Goal: Task Accomplishment & Management: Manage account settings

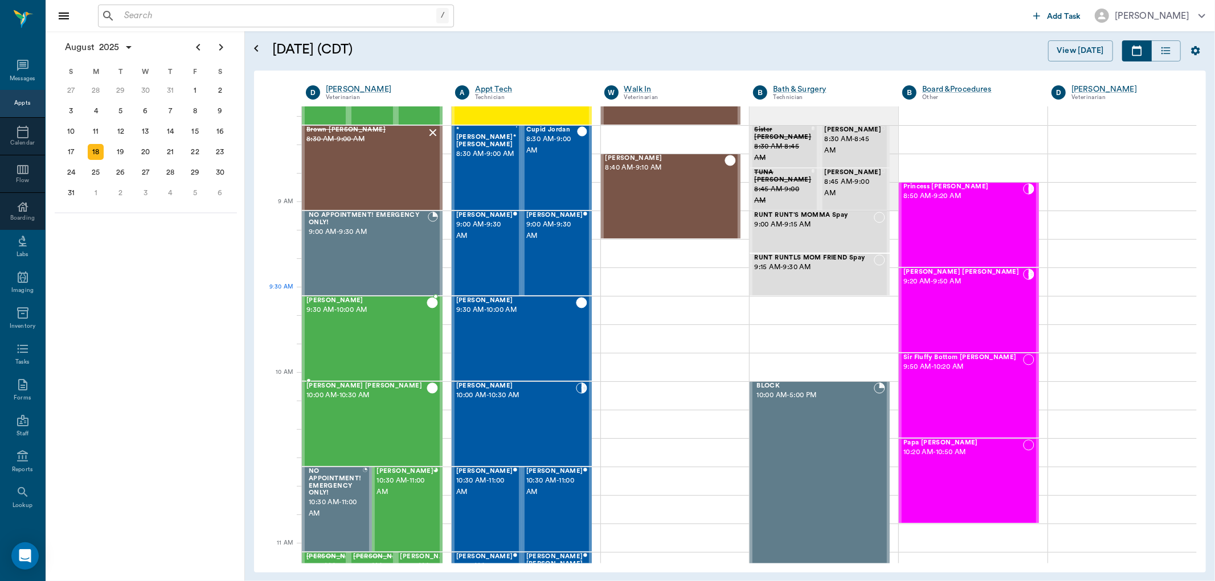
scroll to position [134, 0]
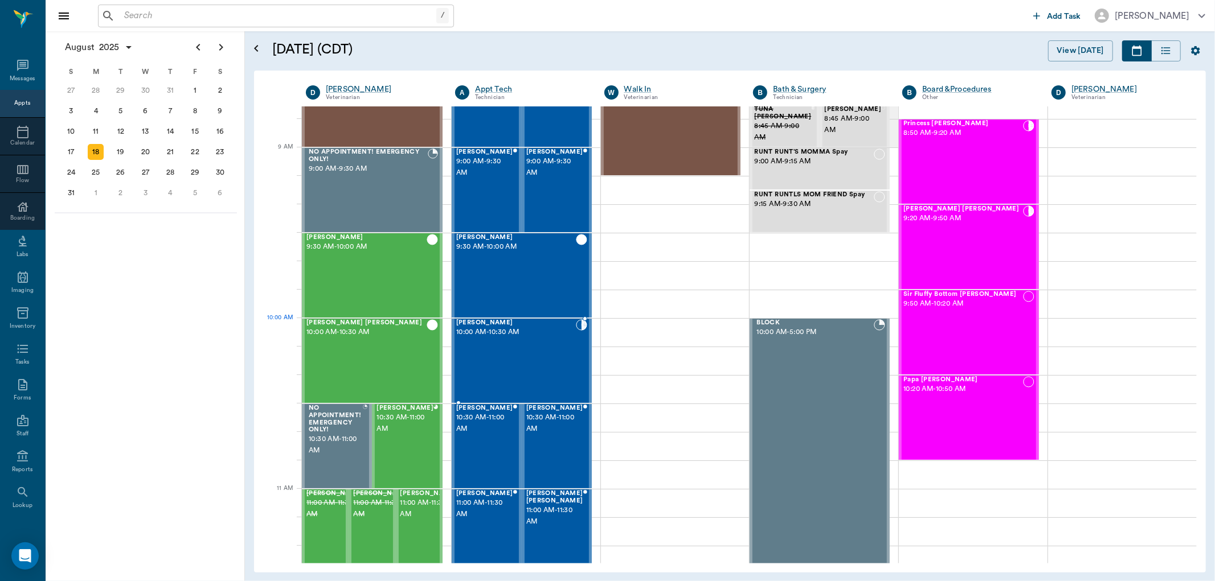
click at [478, 337] on span "10:00 AM - 10:30 AM" at bounding box center [516, 332] width 120 height 11
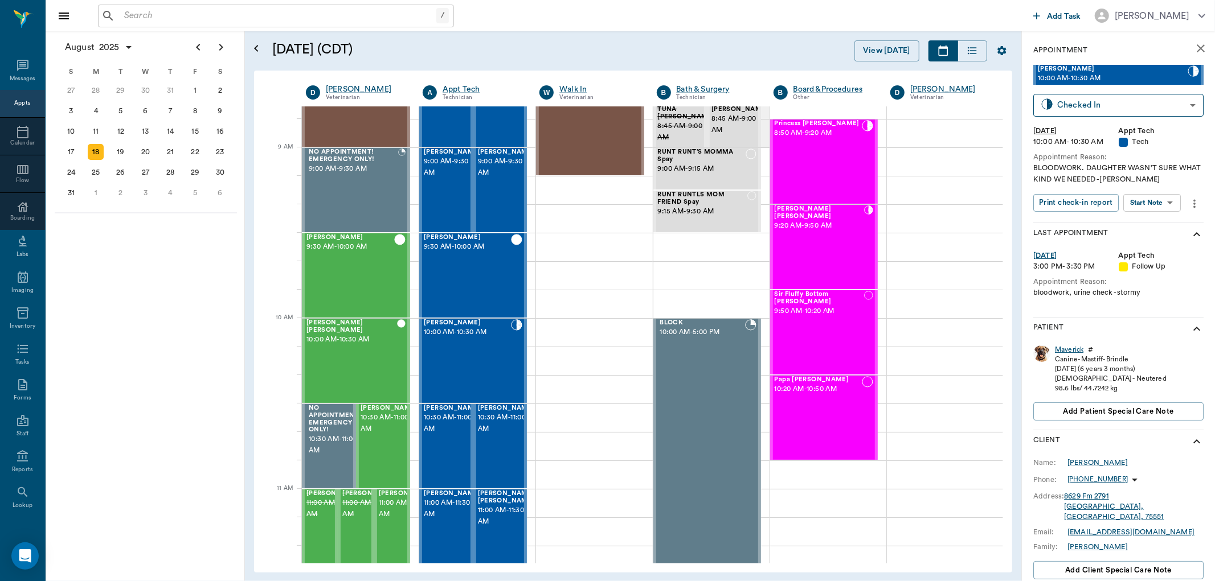
click at [1078, 348] on div "Maverick" at bounding box center [1069, 350] width 28 height 10
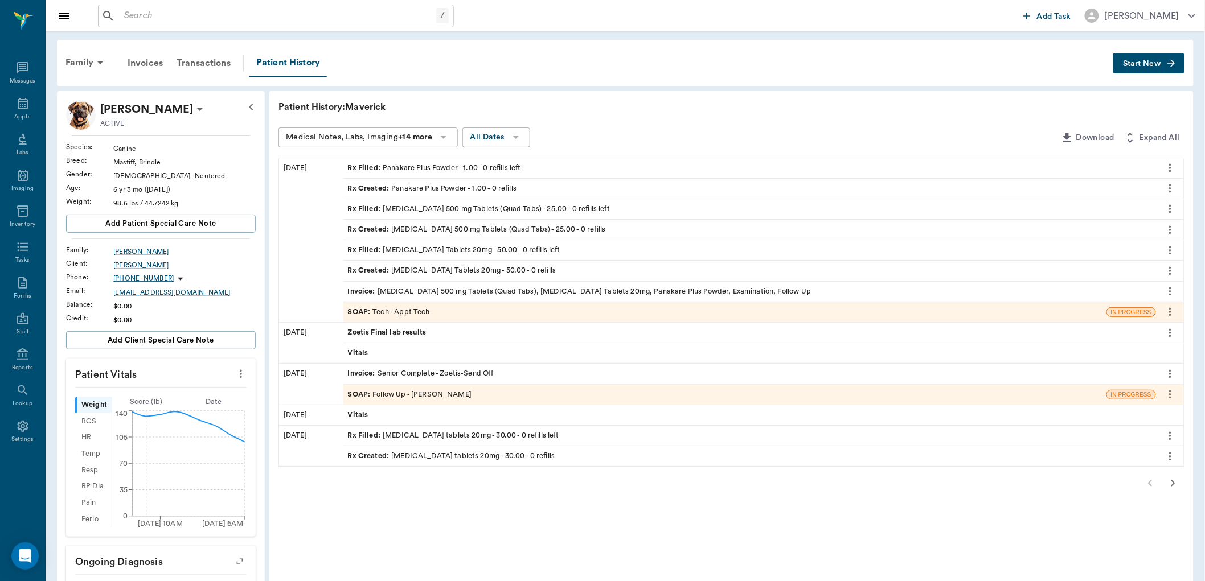
click at [360, 309] on span "SOAP :" at bounding box center [360, 312] width 25 height 11
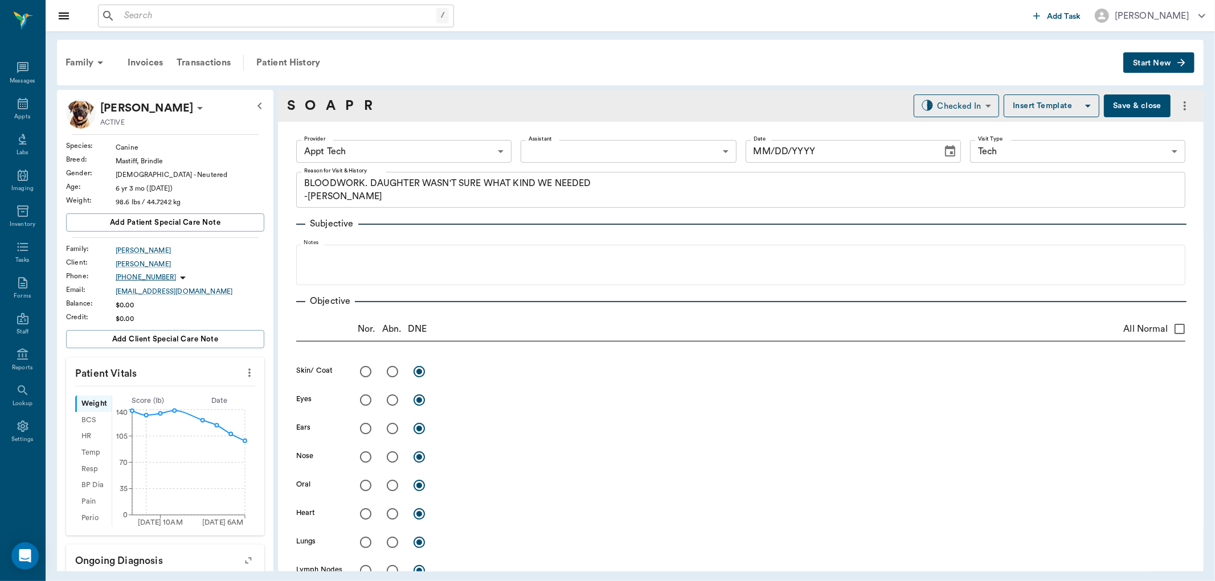
type input "63ec2f075fda476ae8351a4c"
type input "65d2be4f46e3a538d89b8c1a"
type textarea "BLOODWORK. DAUGHTER WASN'T SURE WHAT KIND WE NEEDED -[PERSON_NAME]"
type input "[DATE]"
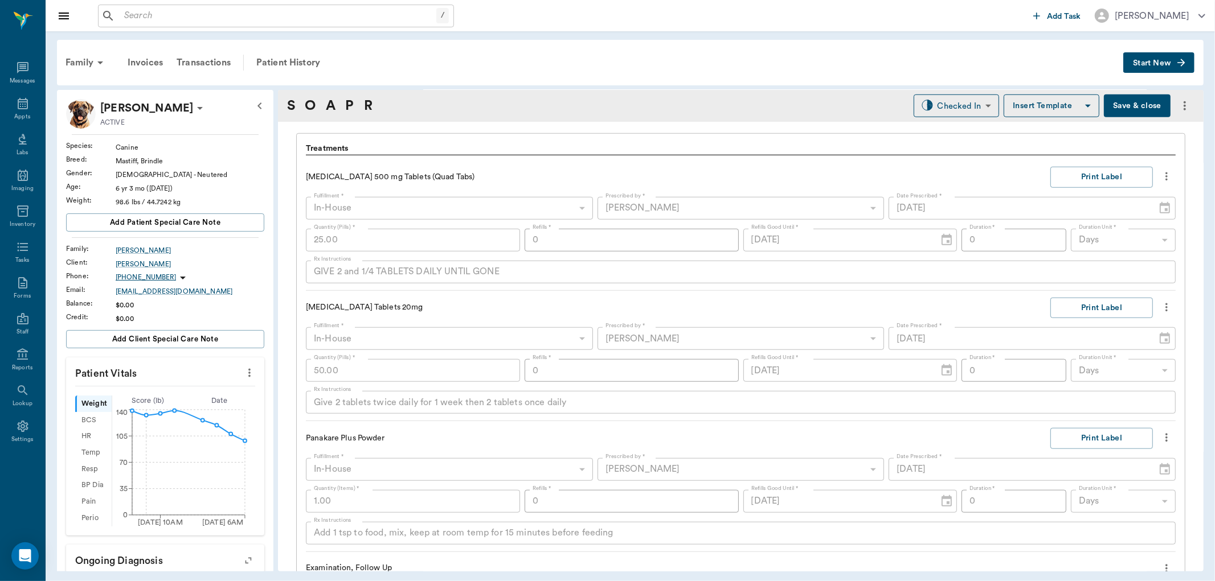
scroll to position [759, 0]
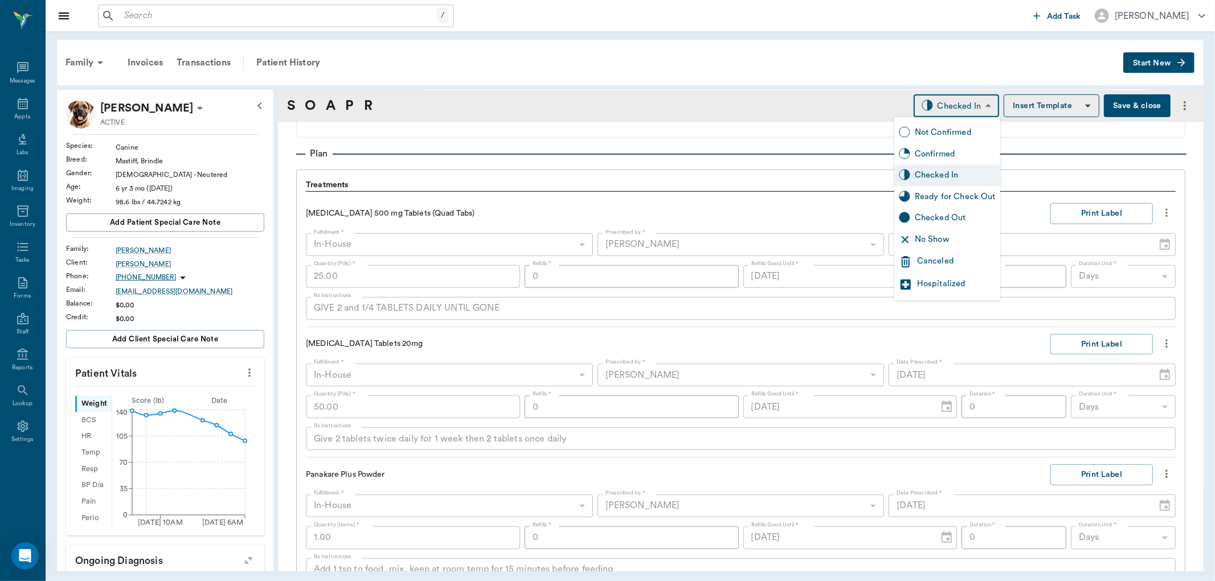
click at [960, 109] on body "/ ​ Add Task [PERSON_NAME] Nectar Messages Appts Labs Imaging Inventory Tasks F…" at bounding box center [607, 290] width 1215 height 581
click at [938, 194] on div "Ready for Check Out" at bounding box center [955, 197] width 81 height 13
type input "READY_TO_CHECKOUT"
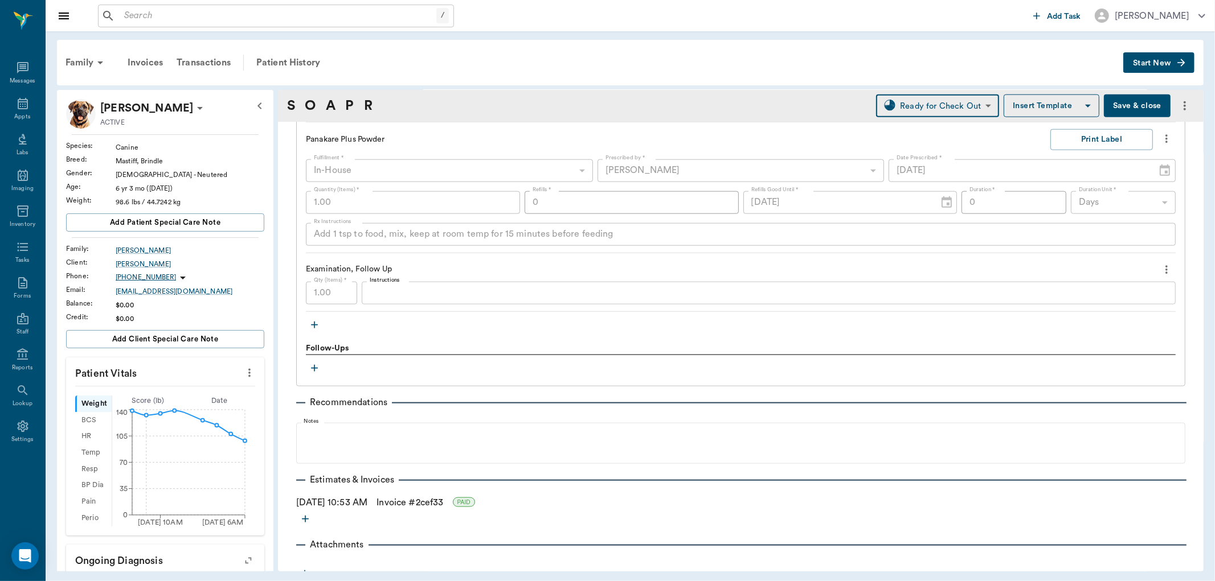
scroll to position [1105, 0]
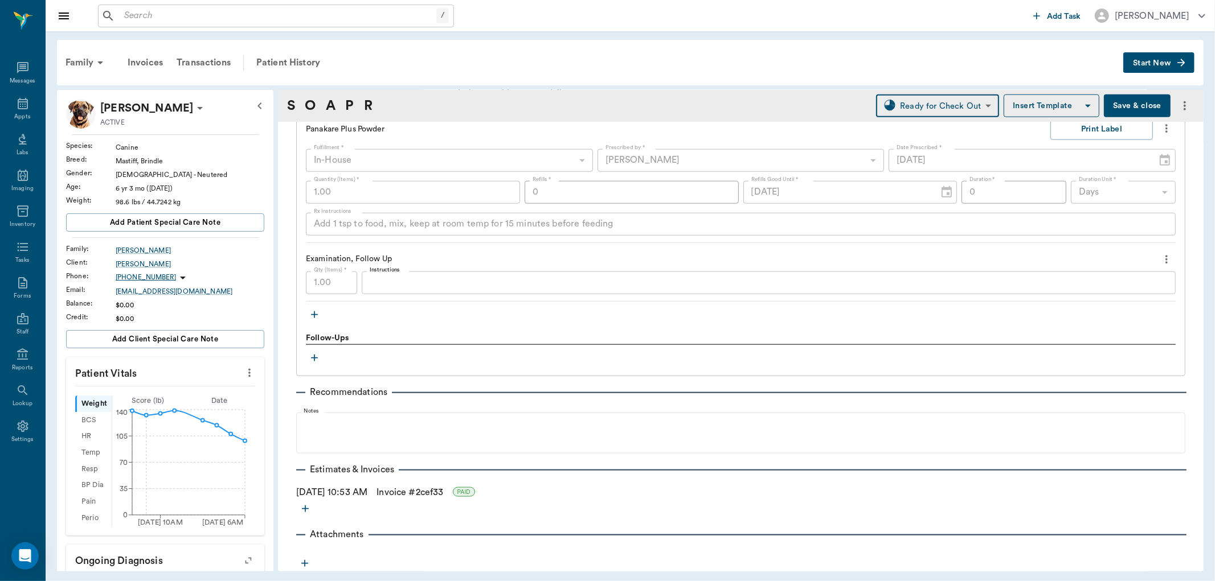
click at [304, 566] on icon "button" at bounding box center [304, 563] width 7 height 7
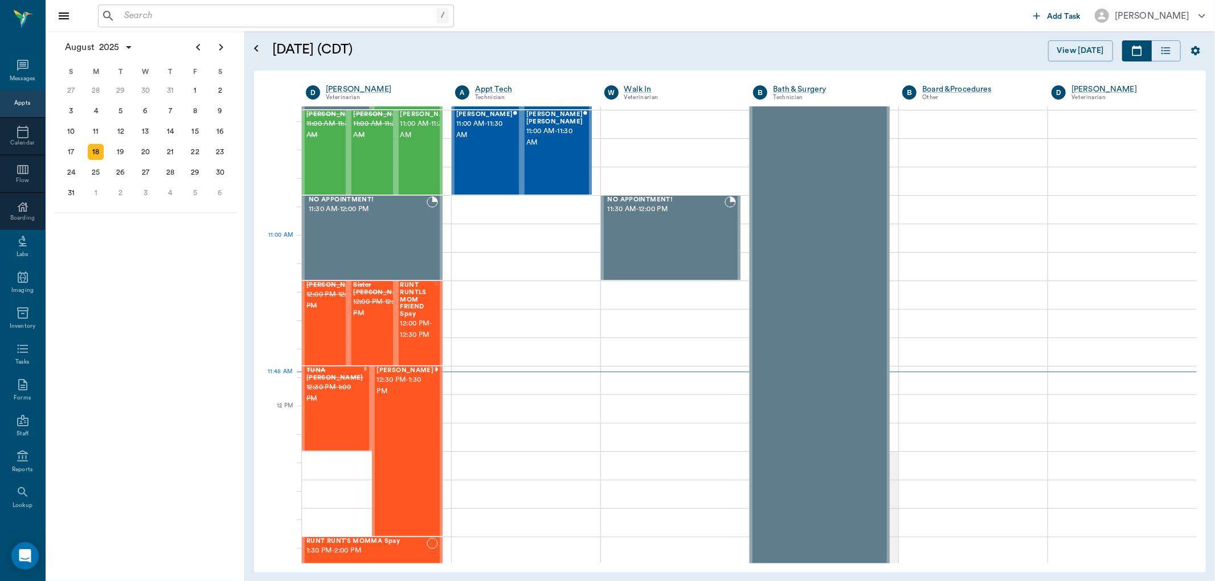
scroll to position [323, 0]
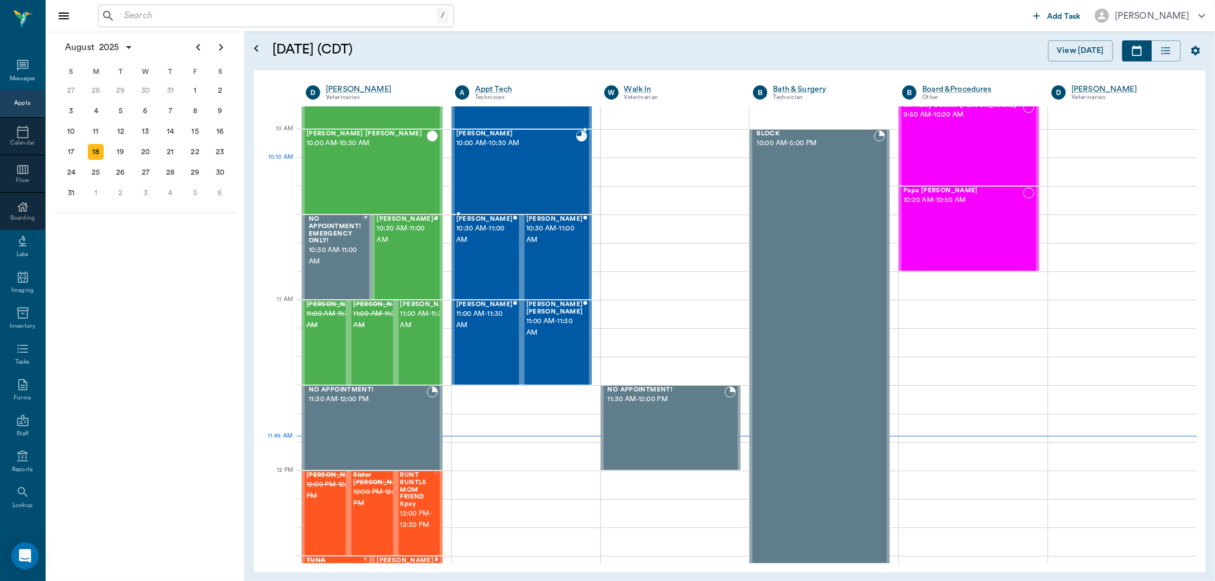
click at [528, 181] on div "[PERSON_NAME] 10:00 AM - 10:30 AM" at bounding box center [516, 171] width 120 height 83
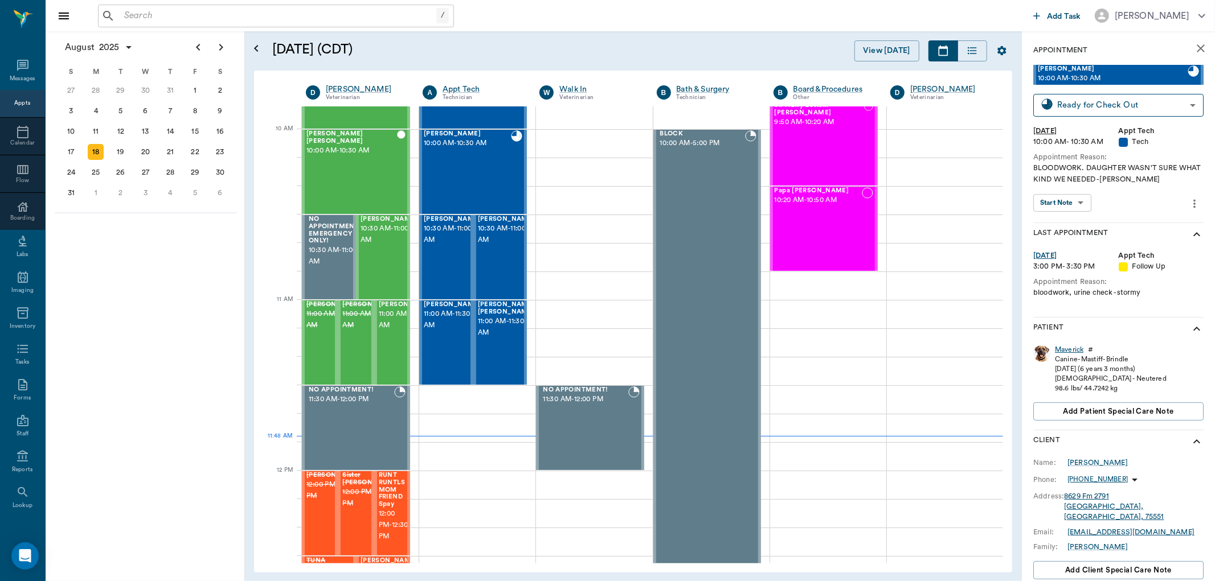
click at [1077, 351] on div "Maverick" at bounding box center [1069, 350] width 28 height 10
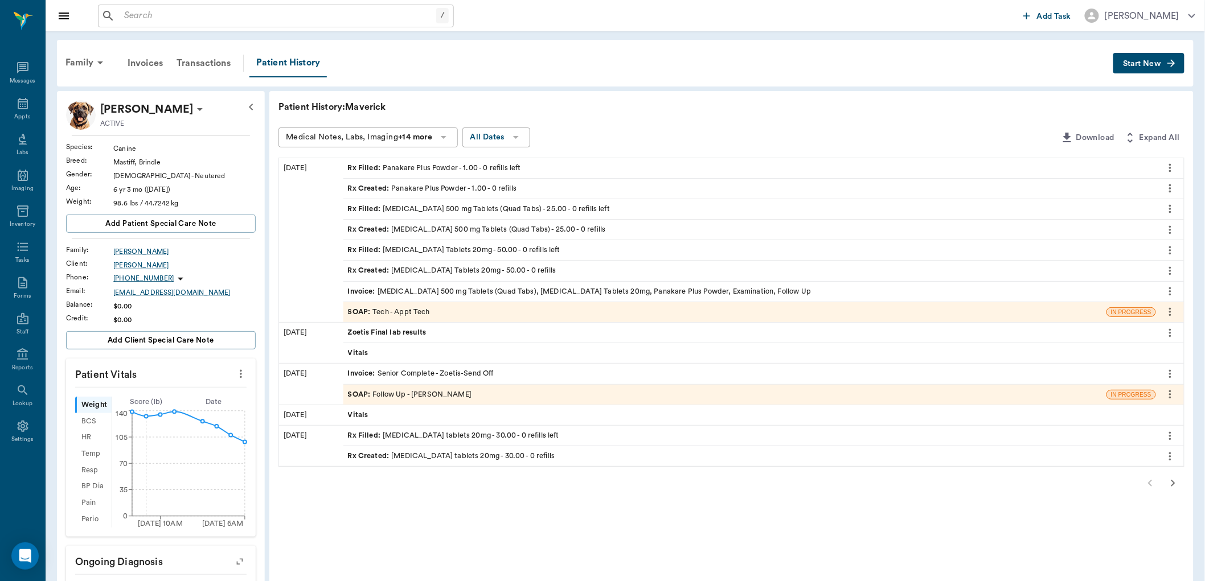
click at [367, 308] on span "SOAP :" at bounding box center [360, 312] width 25 height 11
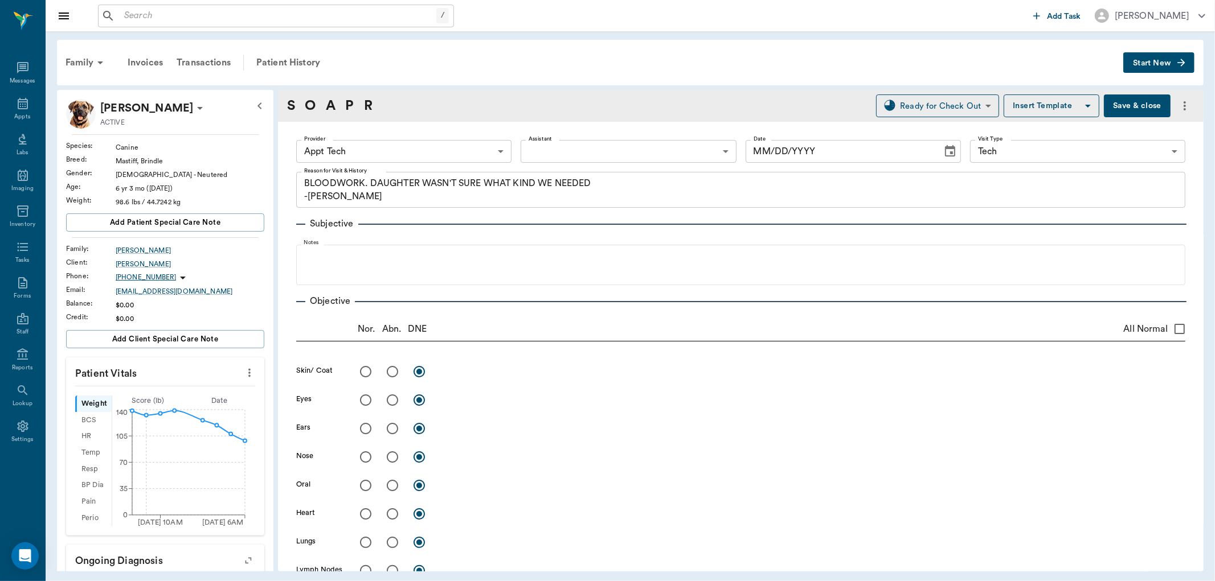
type input "63ec2f075fda476ae8351a4c"
type input "65d2be4f46e3a538d89b8c1a"
type textarea "BLOODWORK. DAUGHTER WASN'T SURE WHAT KIND WE NEEDED -[PERSON_NAME]"
type input "[DATE]"
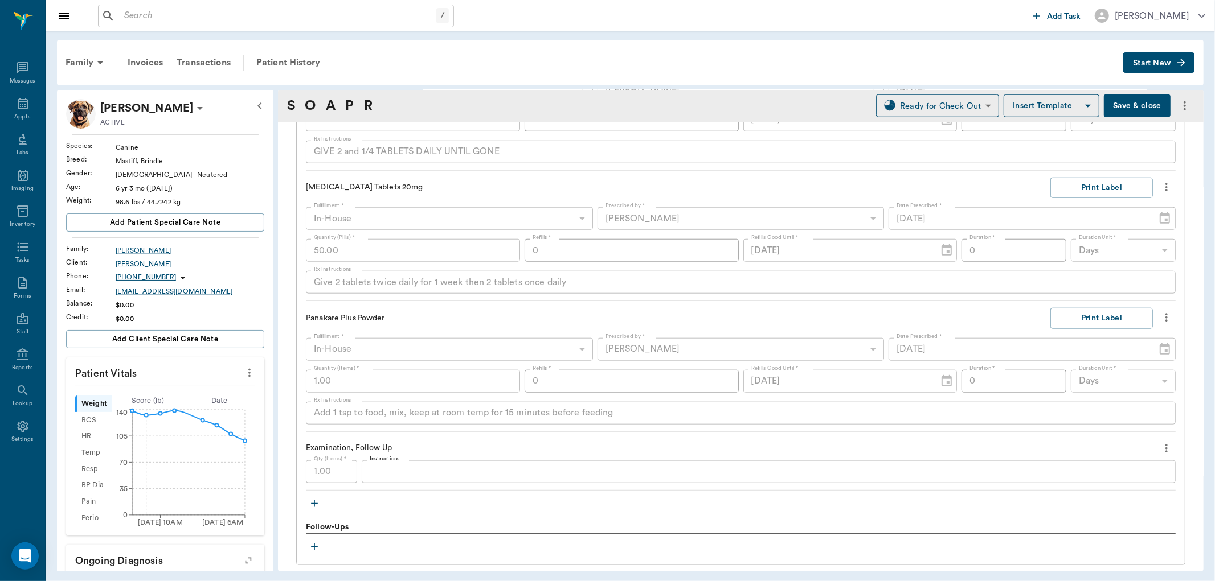
scroll to position [1105, 0]
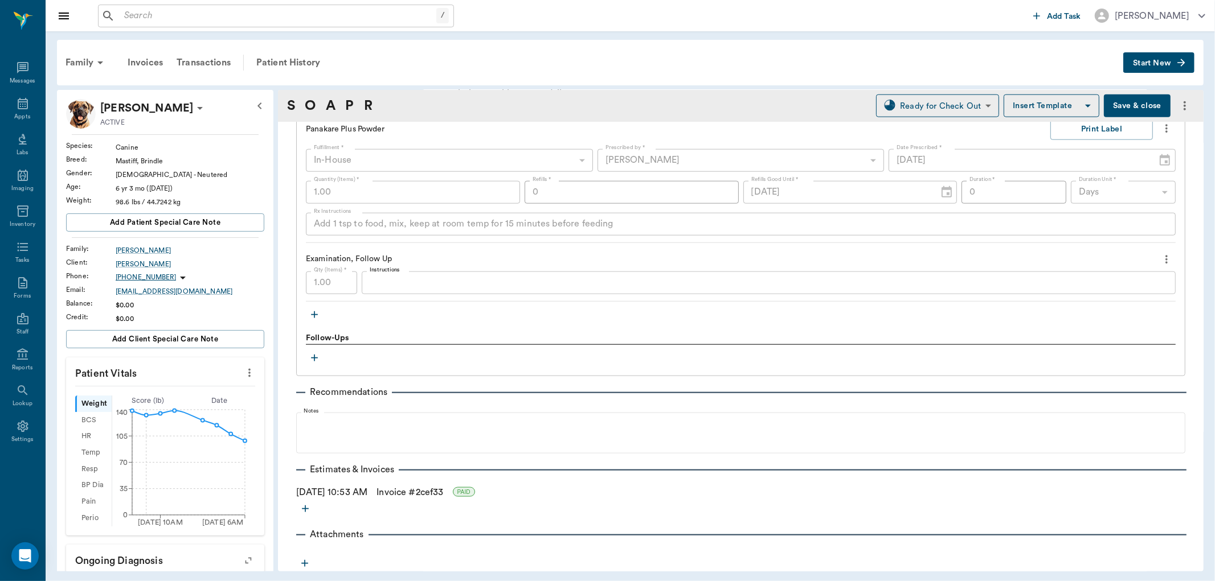
click at [304, 561] on icon "button" at bounding box center [304, 563] width 11 height 11
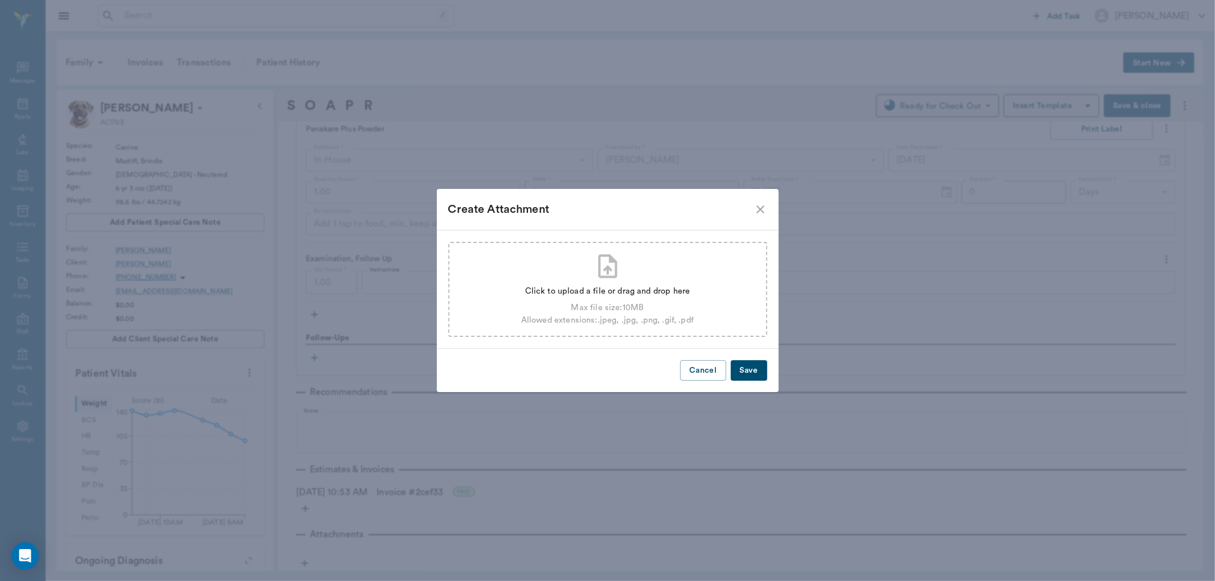
click at [588, 300] on div "Click to upload a file or drag and drop here Max file size: 10 MB Allowed exten…" at bounding box center [607, 304] width 173 height 46
click at [584, 286] on div "Click to upload a file or drag and drop here" at bounding box center [607, 291] width 173 height 13
type input "C:\fakepath\Results-ua14maveric.pdf"
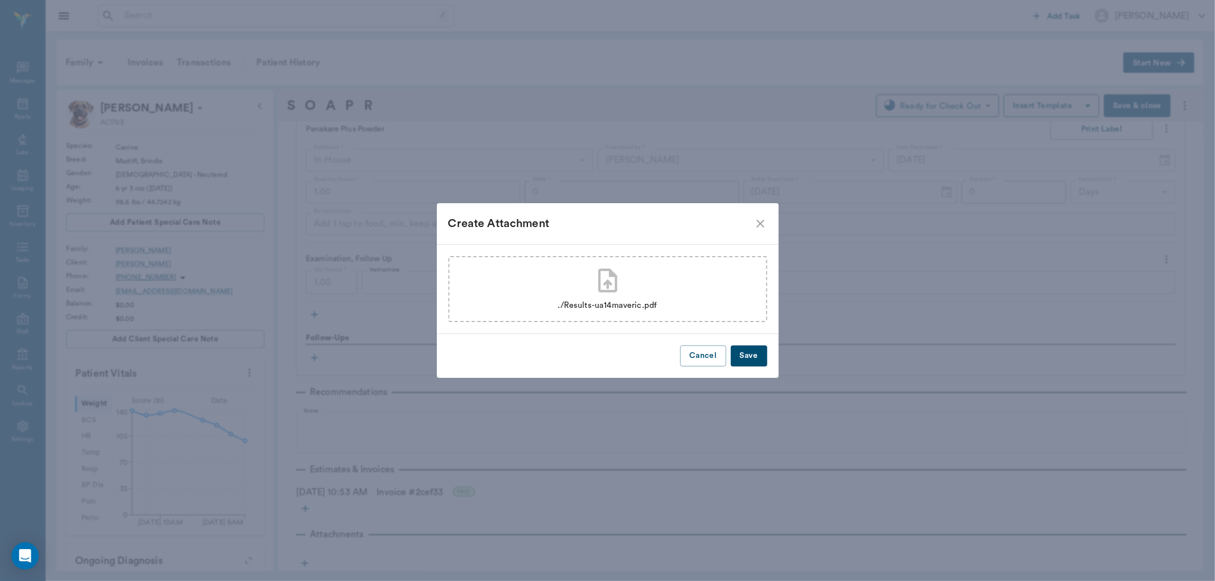
click at [685, 316] on div "./Results-ua14maveric.pdf" at bounding box center [607, 289] width 319 height 66
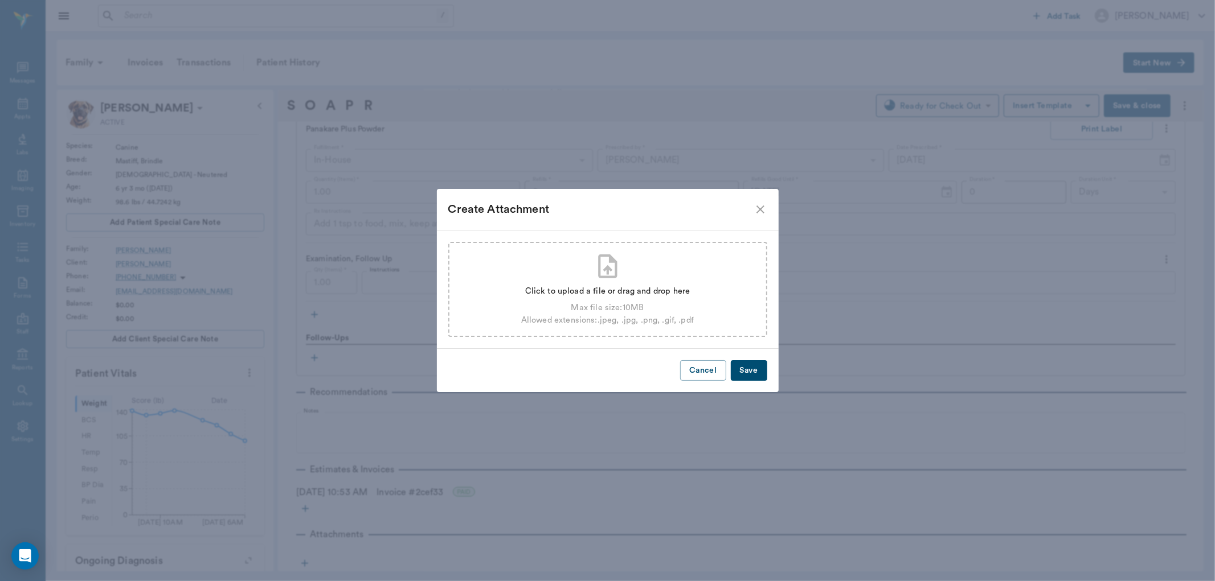
click at [630, 305] on div "Max file size: 10 MB" at bounding box center [607, 308] width 173 height 13
click at [638, 276] on div "Click to upload a file or drag and drop here Max file size: 10 MB Allowed exten…" at bounding box center [607, 289] width 319 height 95
type input "C:\fakepath\Results-ua14maveric.pdf"
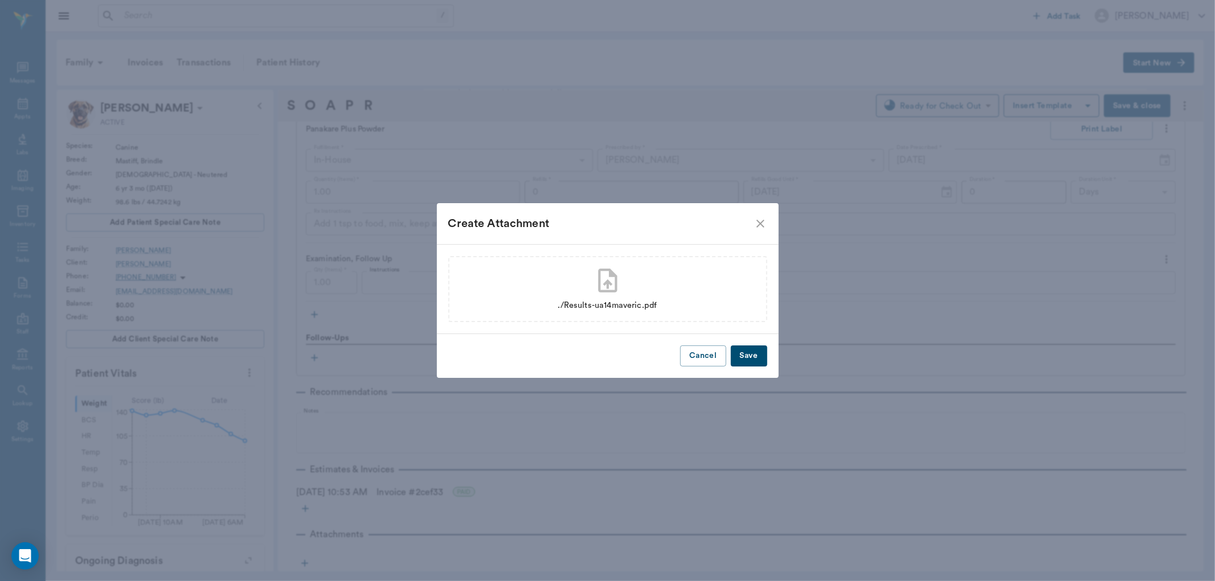
click at [746, 356] on button "Save" at bounding box center [749, 356] width 36 height 21
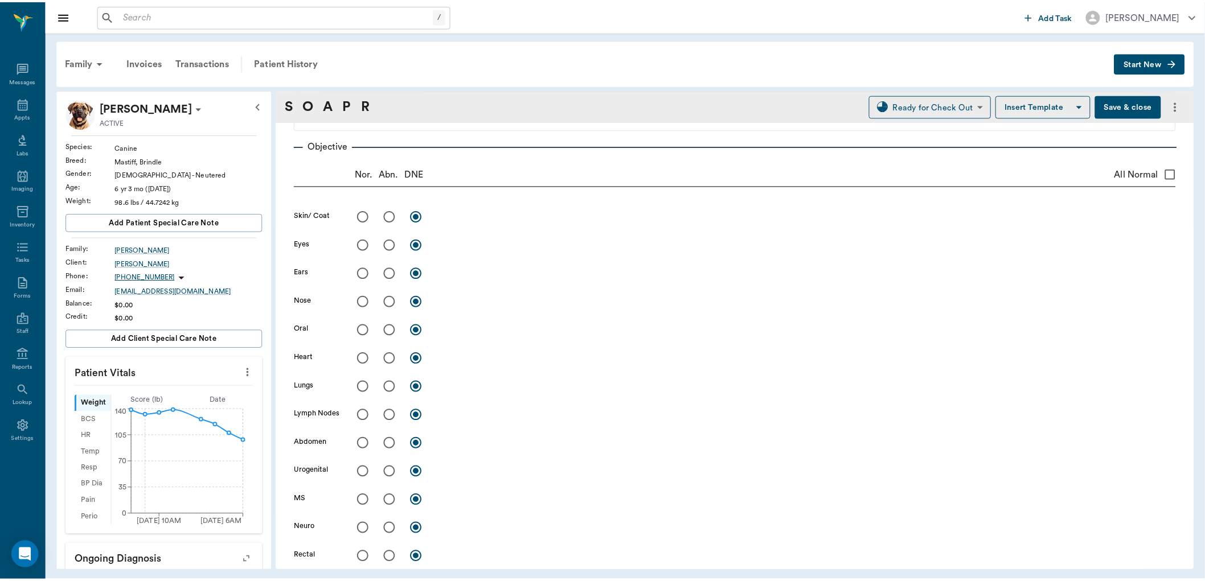
scroll to position [0, 0]
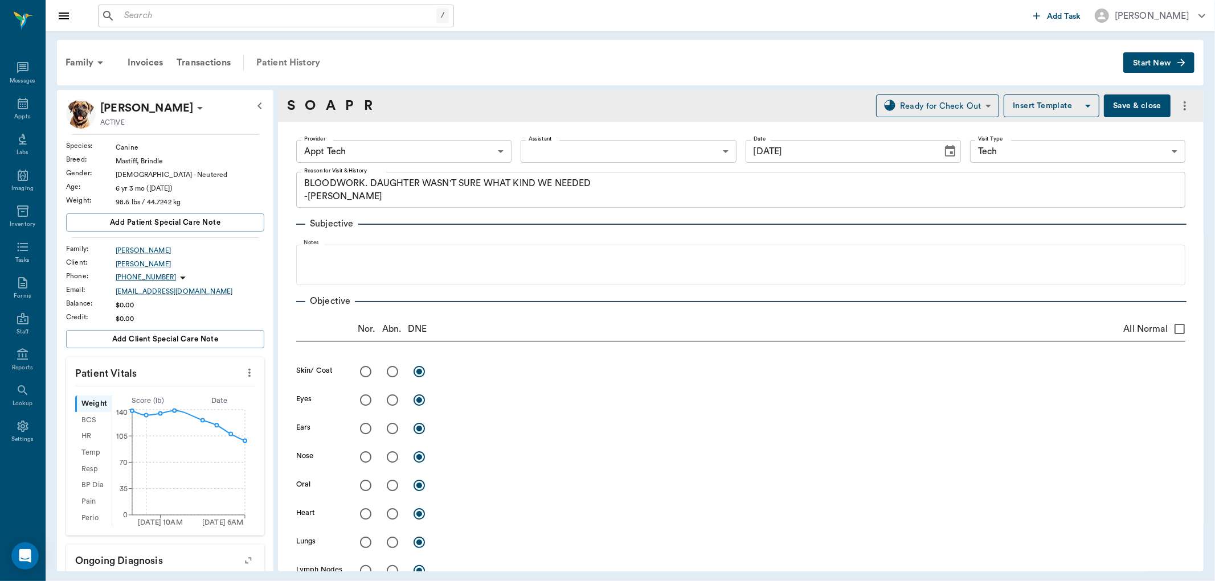
click at [305, 63] on div "Patient History" at bounding box center [287, 62] width 77 height 27
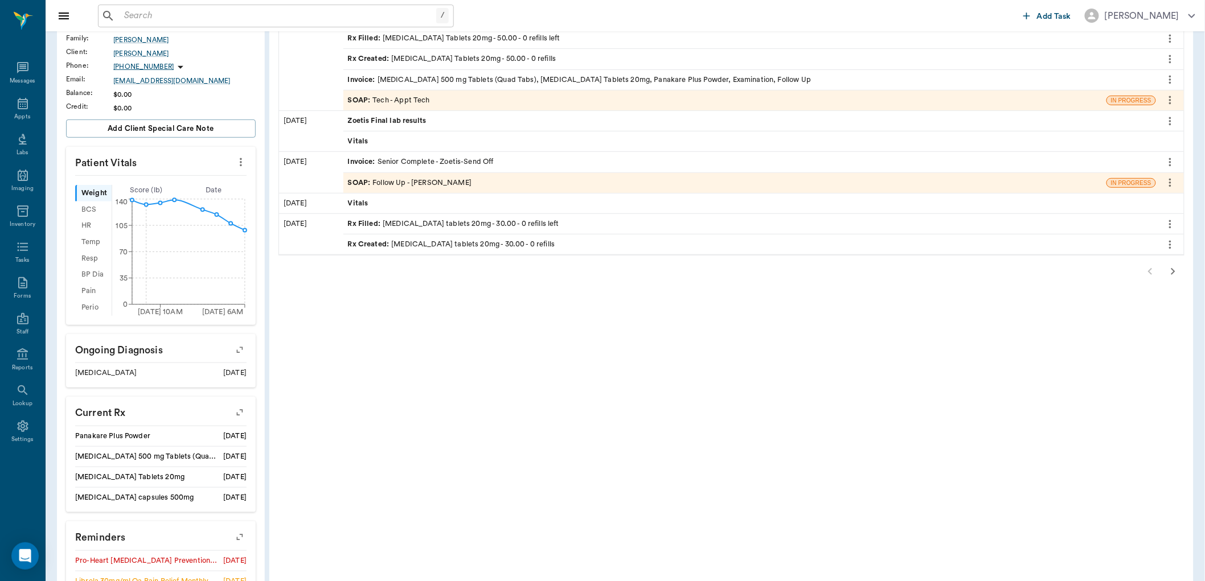
scroll to position [190, 0]
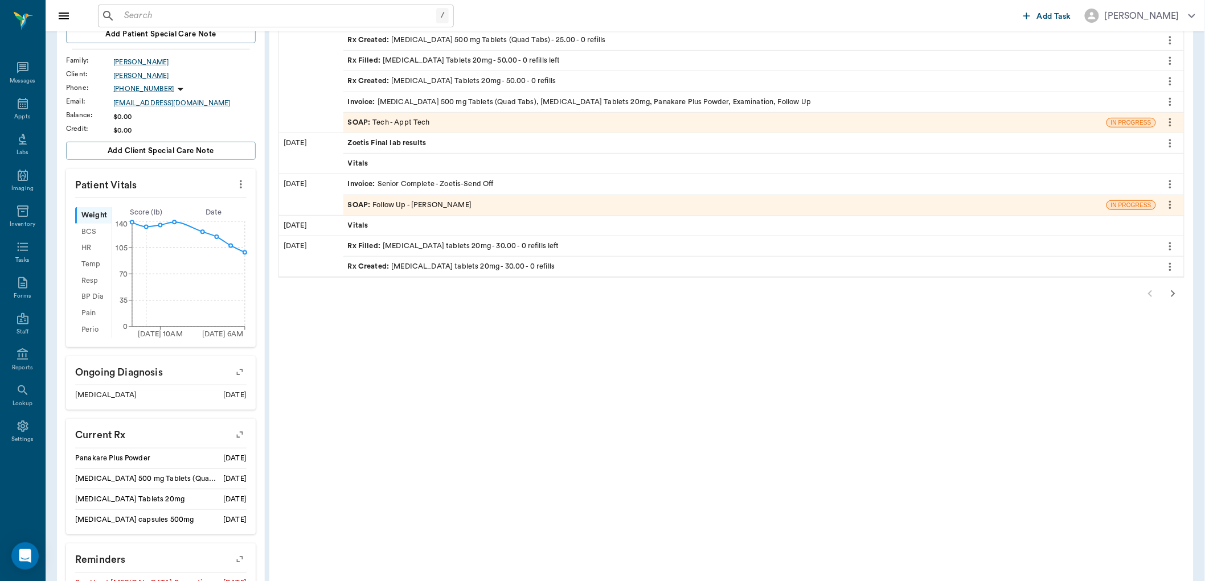
click at [1178, 291] on icon "button" at bounding box center [1173, 294] width 14 height 14
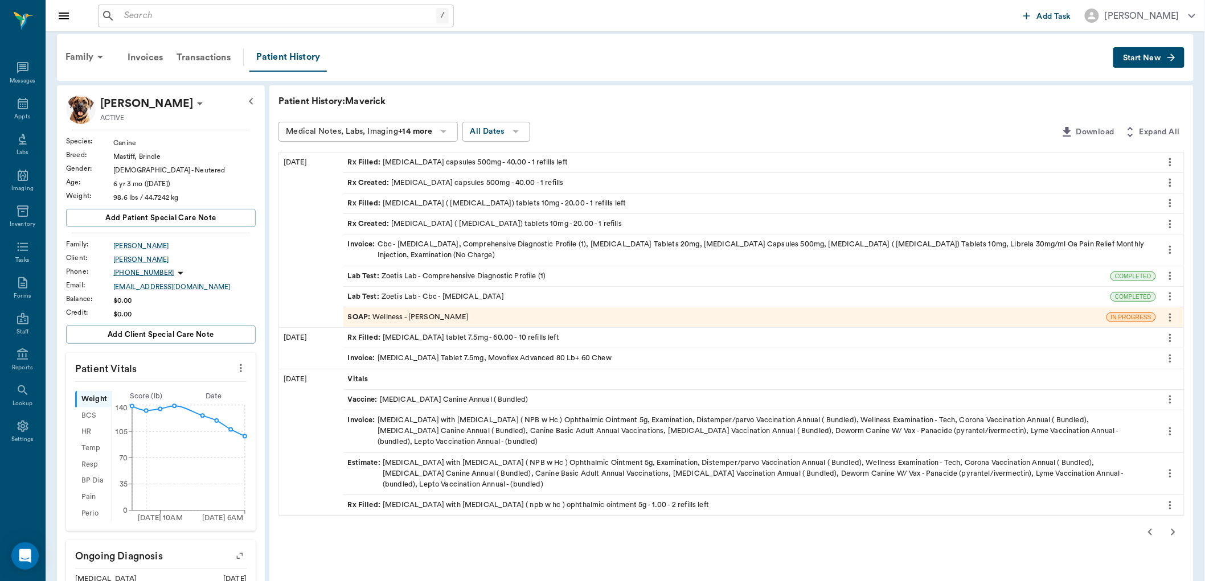
scroll to position [0, 0]
